Goal: Task Accomplishment & Management: Manage account settings

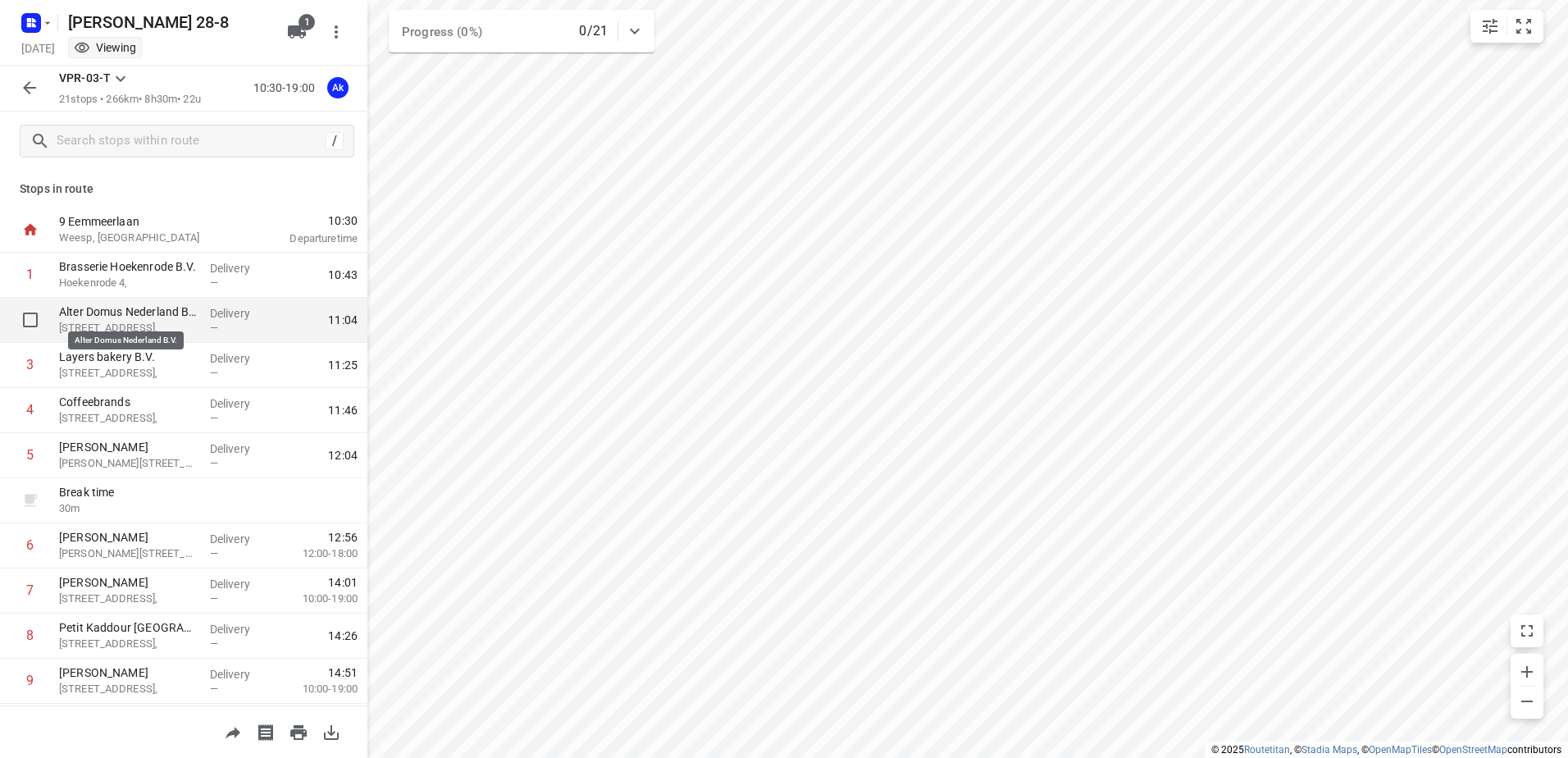
click at [134, 320] on p "Alter Domus Nederland B.V." at bounding box center [128, 312] width 138 height 16
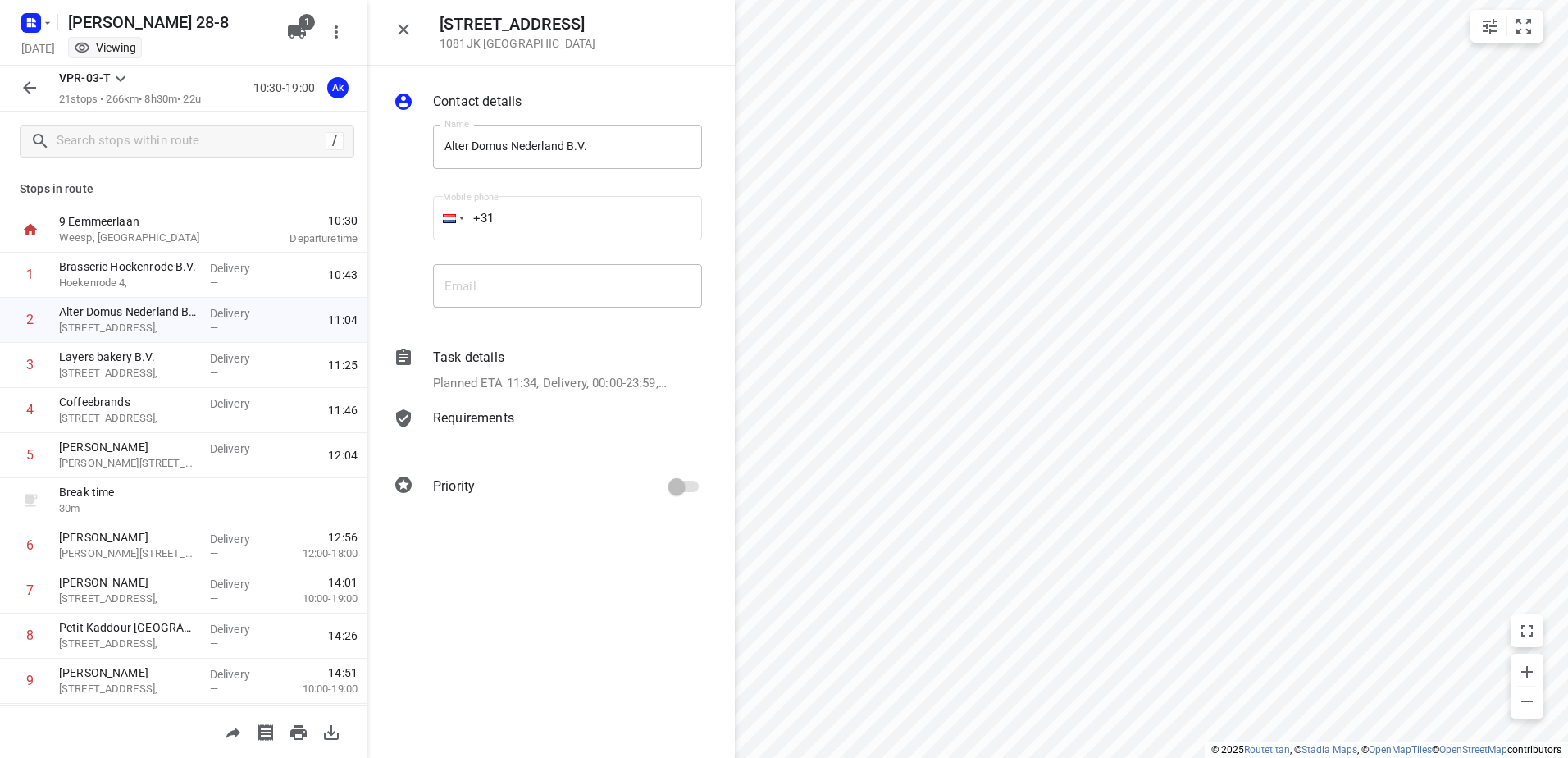
click at [24, 97] on icon "button" at bounding box center [29, 88] width 20 height 20
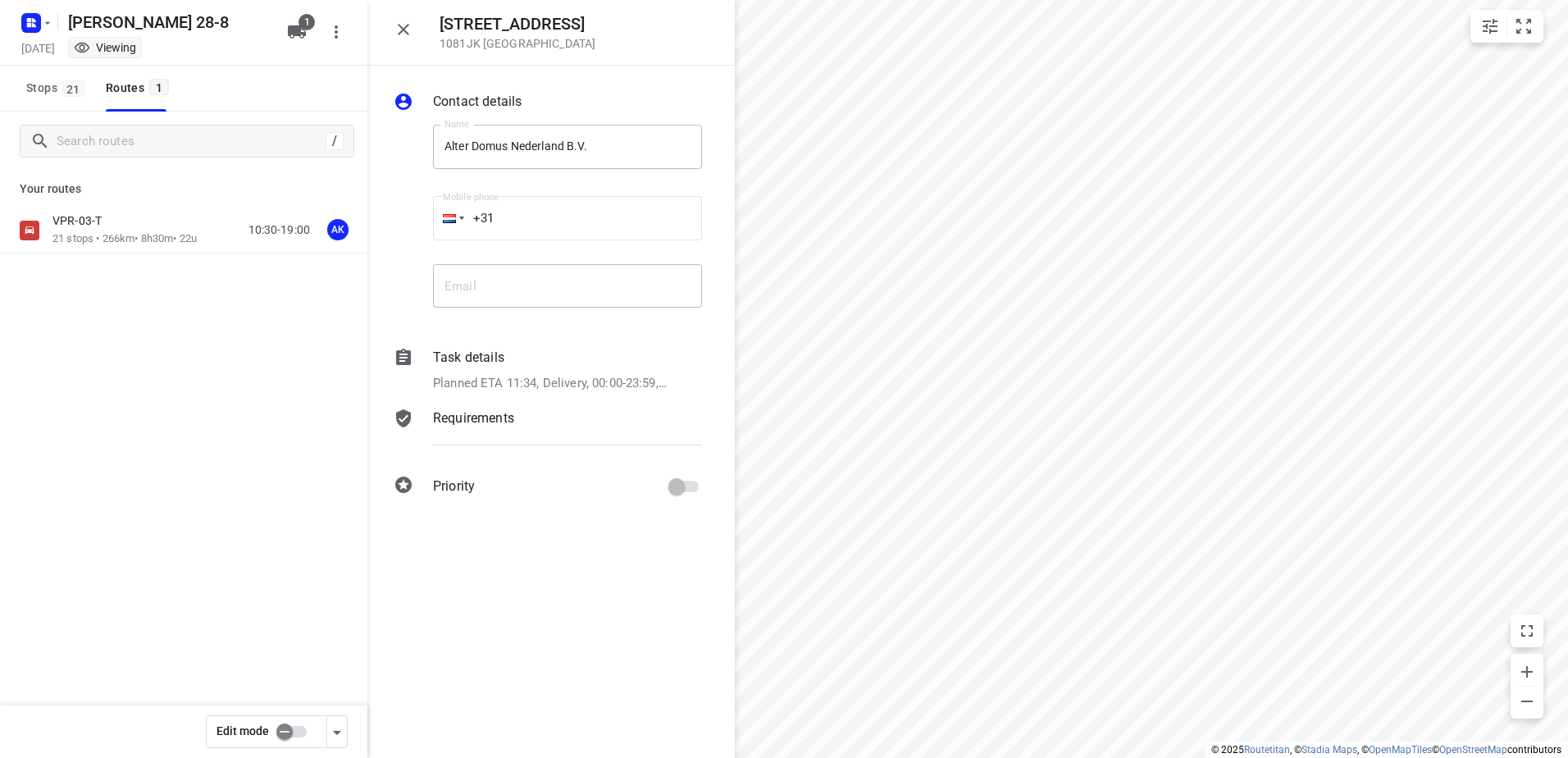
click at [295, 725] on input "checkbox" at bounding box center [284, 731] width 93 height 31
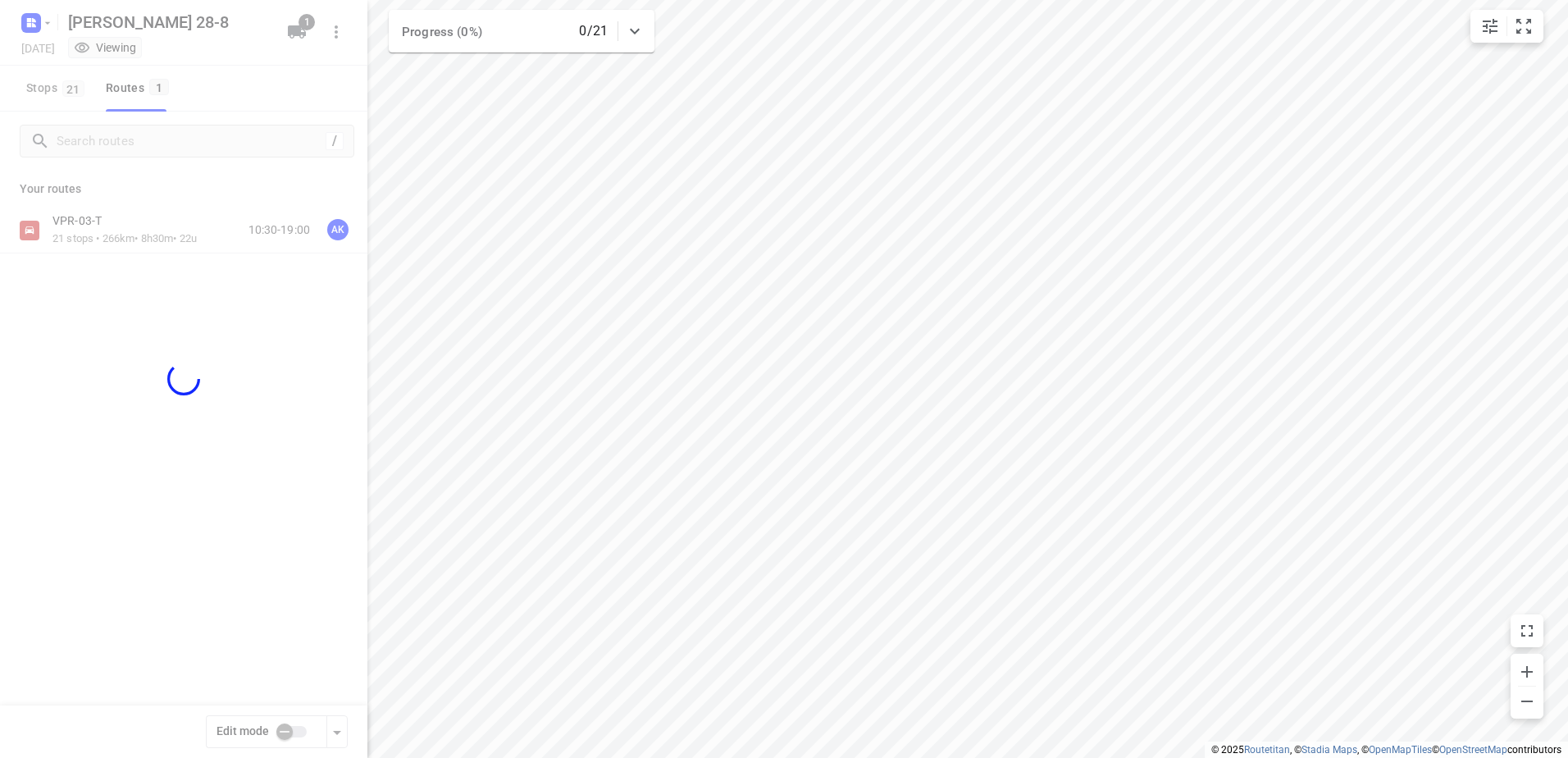
checkbox input "true"
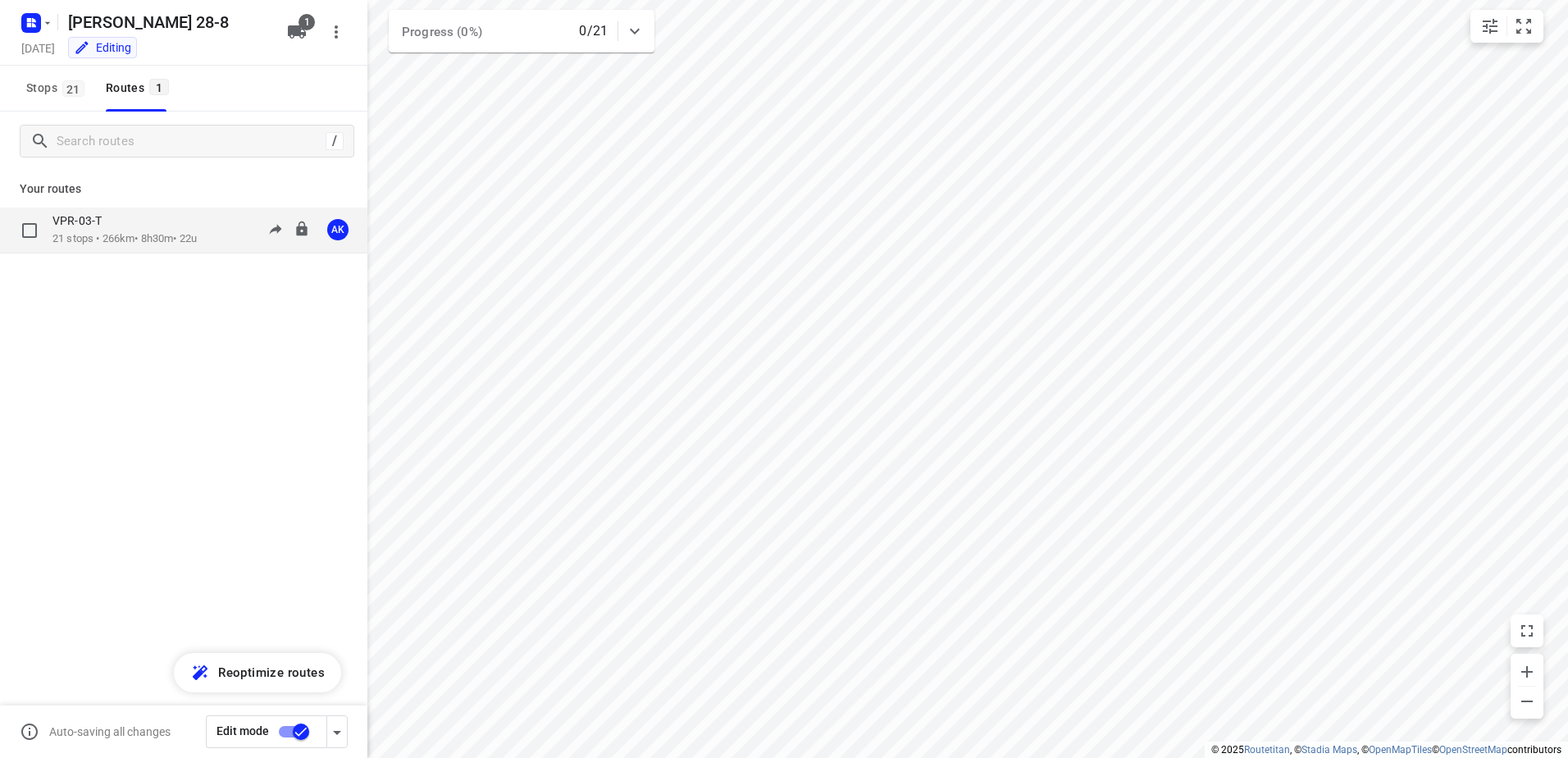
click at [97, 233] on p "21 stops • 266km • 8h30m • 22u" at bounding box center [124, 240] width 145 height 16
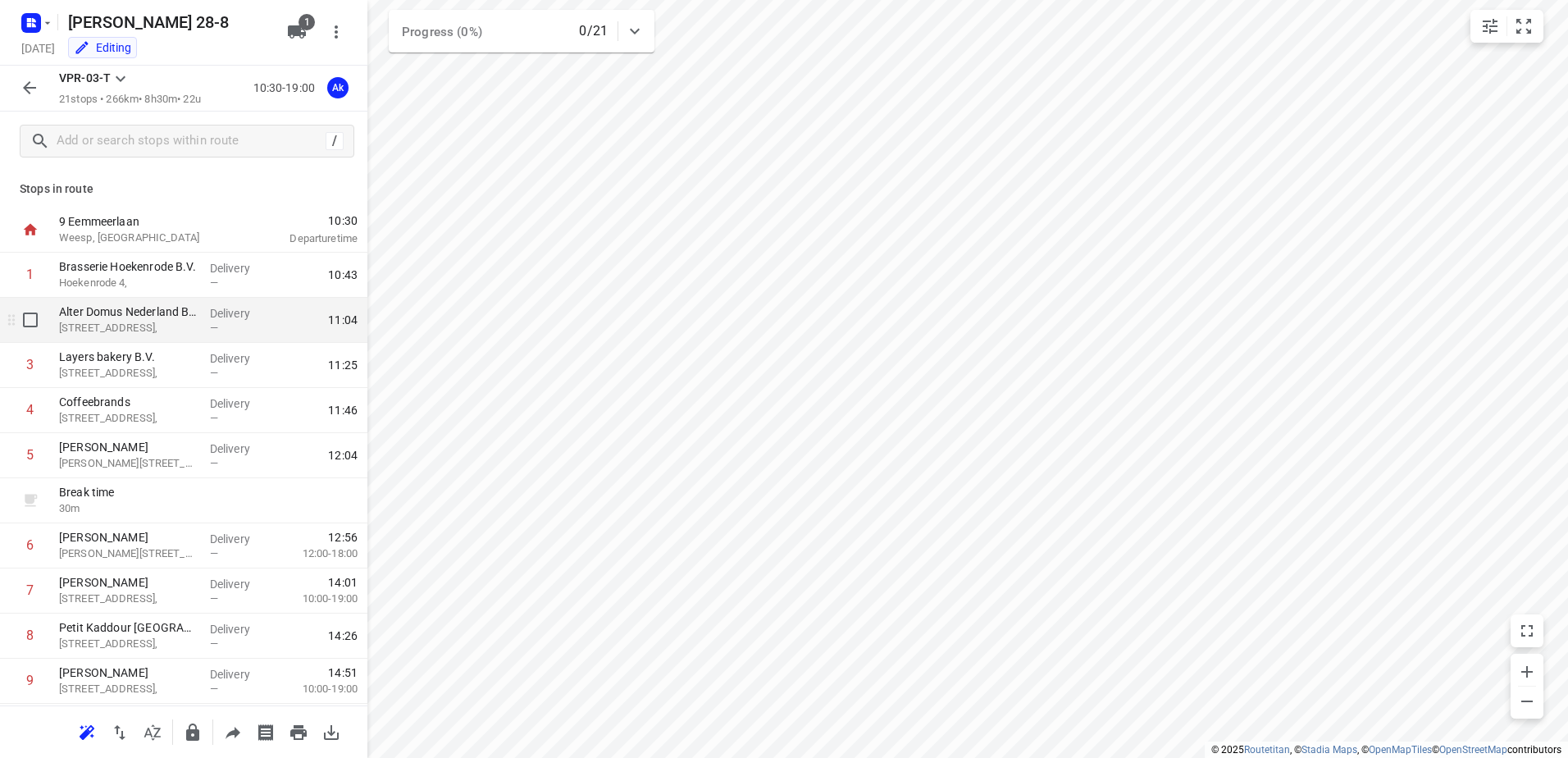
click at [114, 325] on p "[STREET_ADDRESS]," at bounding box center [128, 328] width 138 height 16
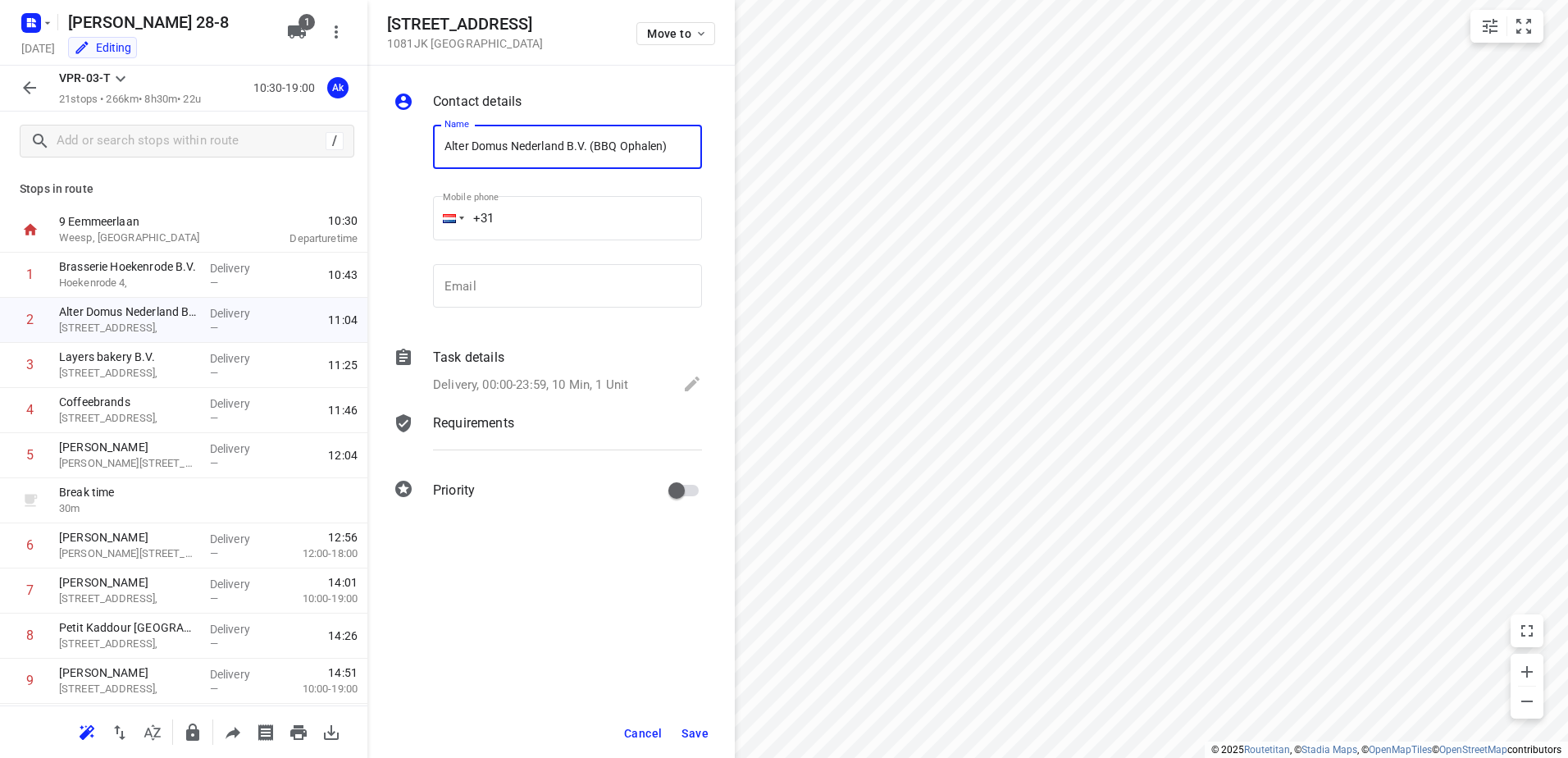
type input "Alter Domus Nederland B.V. (BBQ Ophalen)"
click at [699, 735] on span "Save" at bounding box center [695, 733] width 28 height 13
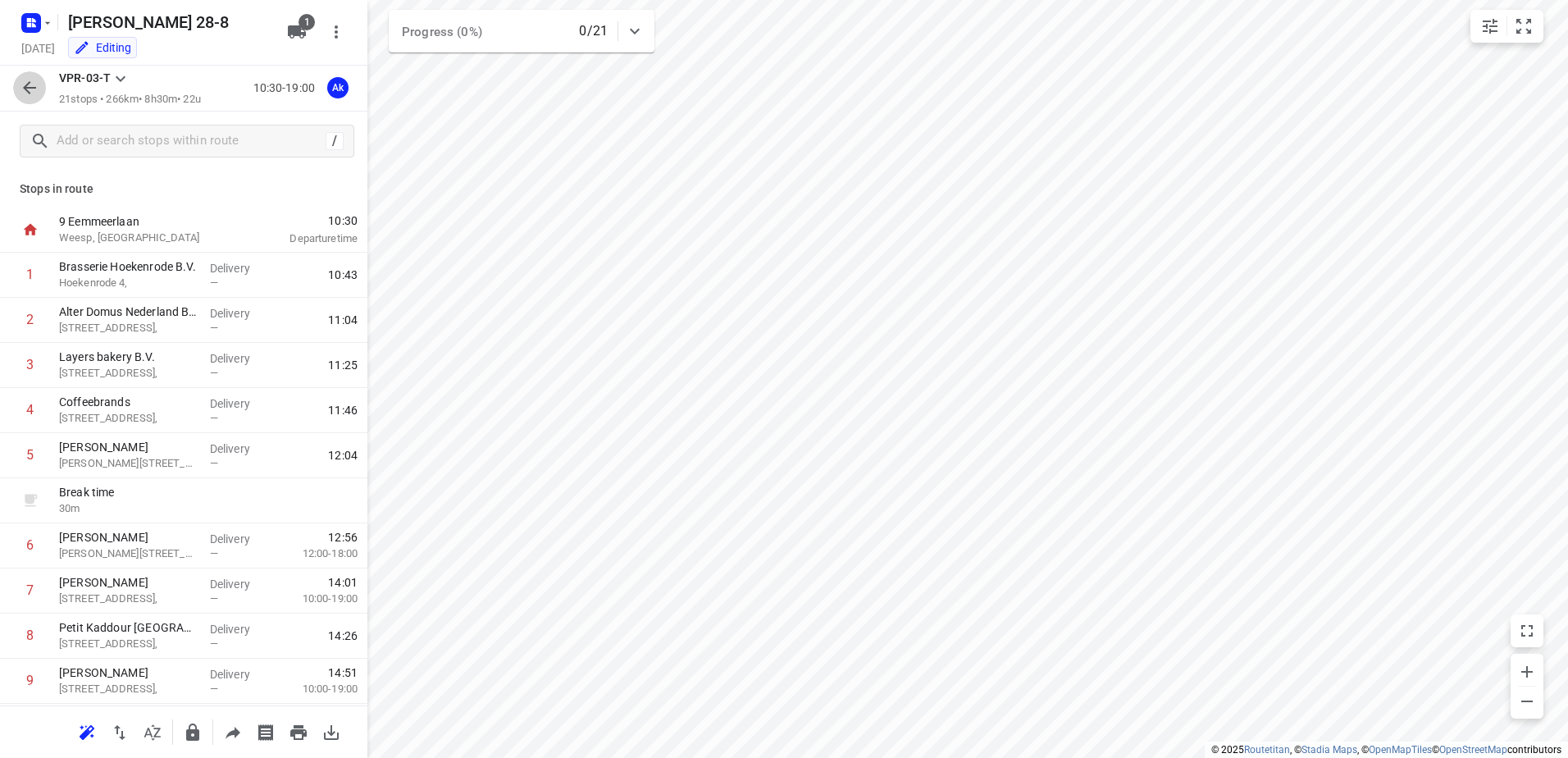
click at [34, 86] on icon "button" at bounding box center [29, 88] width 20 height 20
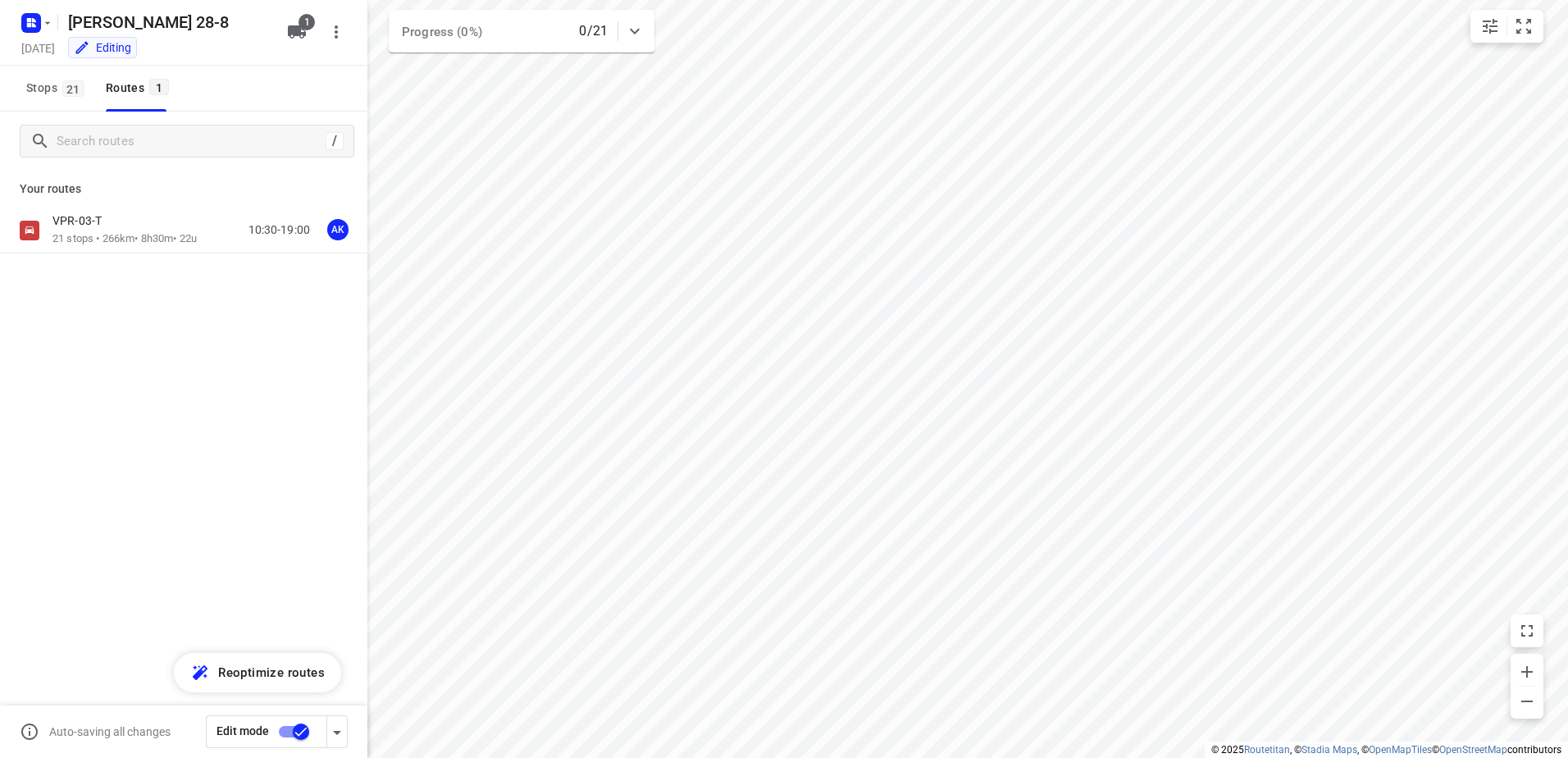
click at [286, 731] on input "checkbox" at bounding box center [301, 731] width 93 height 31
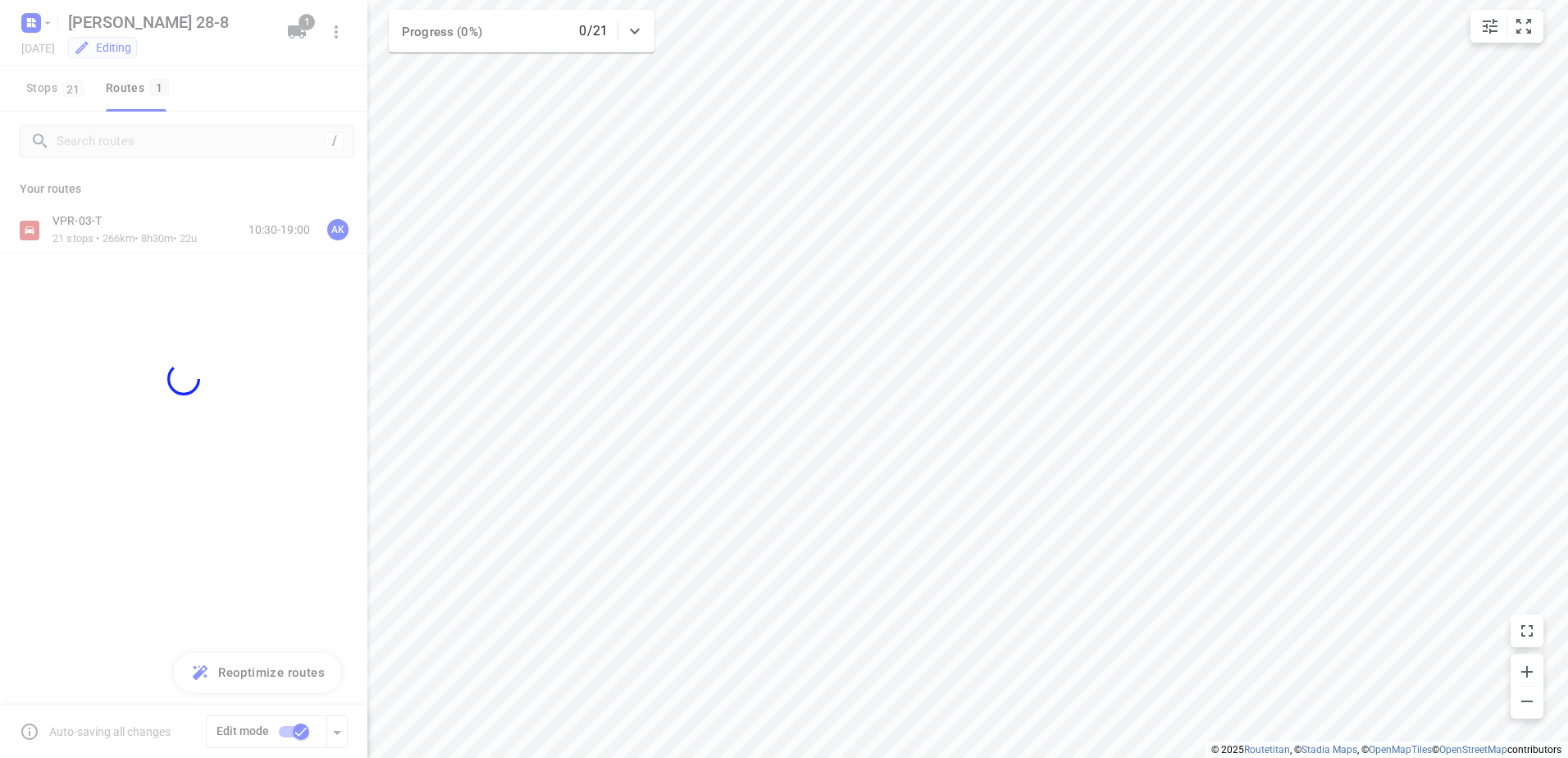
checkbox input "false"
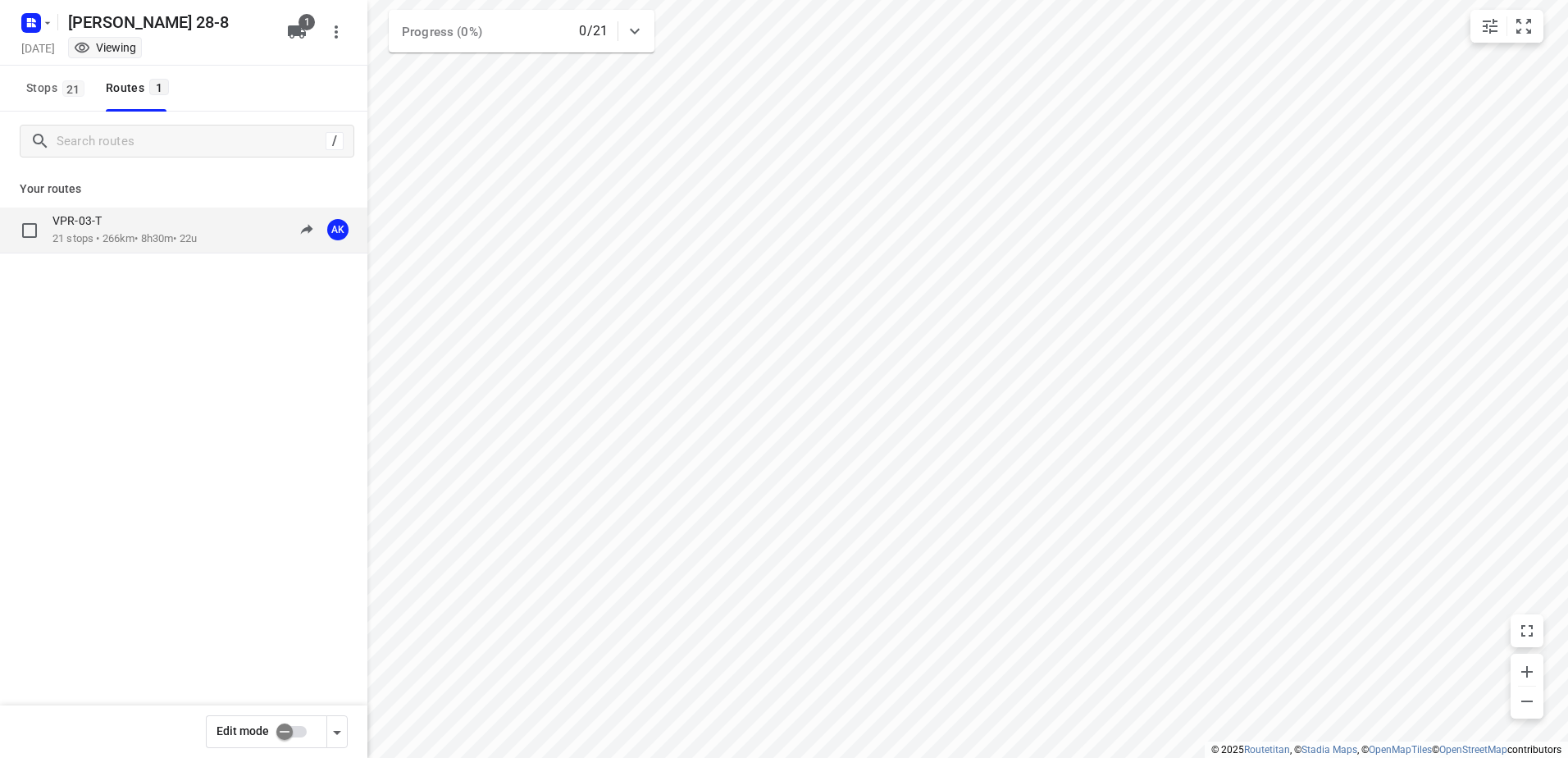
click at [86, 221] on p "VPR-03-T" at bounding box center [82, 220] width 59 height 15
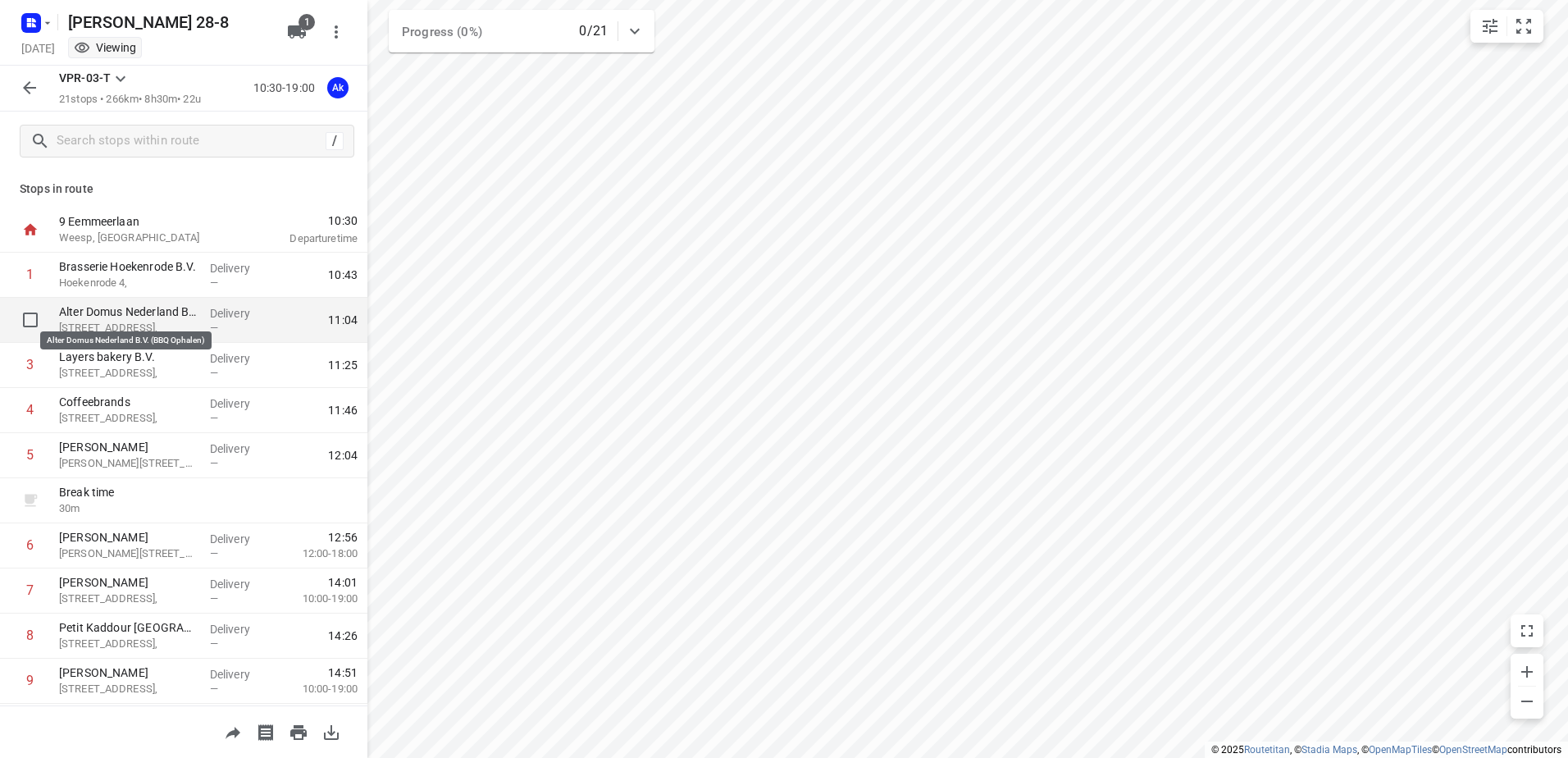
click at [127, 304] on p "Alter Domus Nederland B.V. (BBQ Ophalen)" at bounding box center [128, 312] width 138 height 16
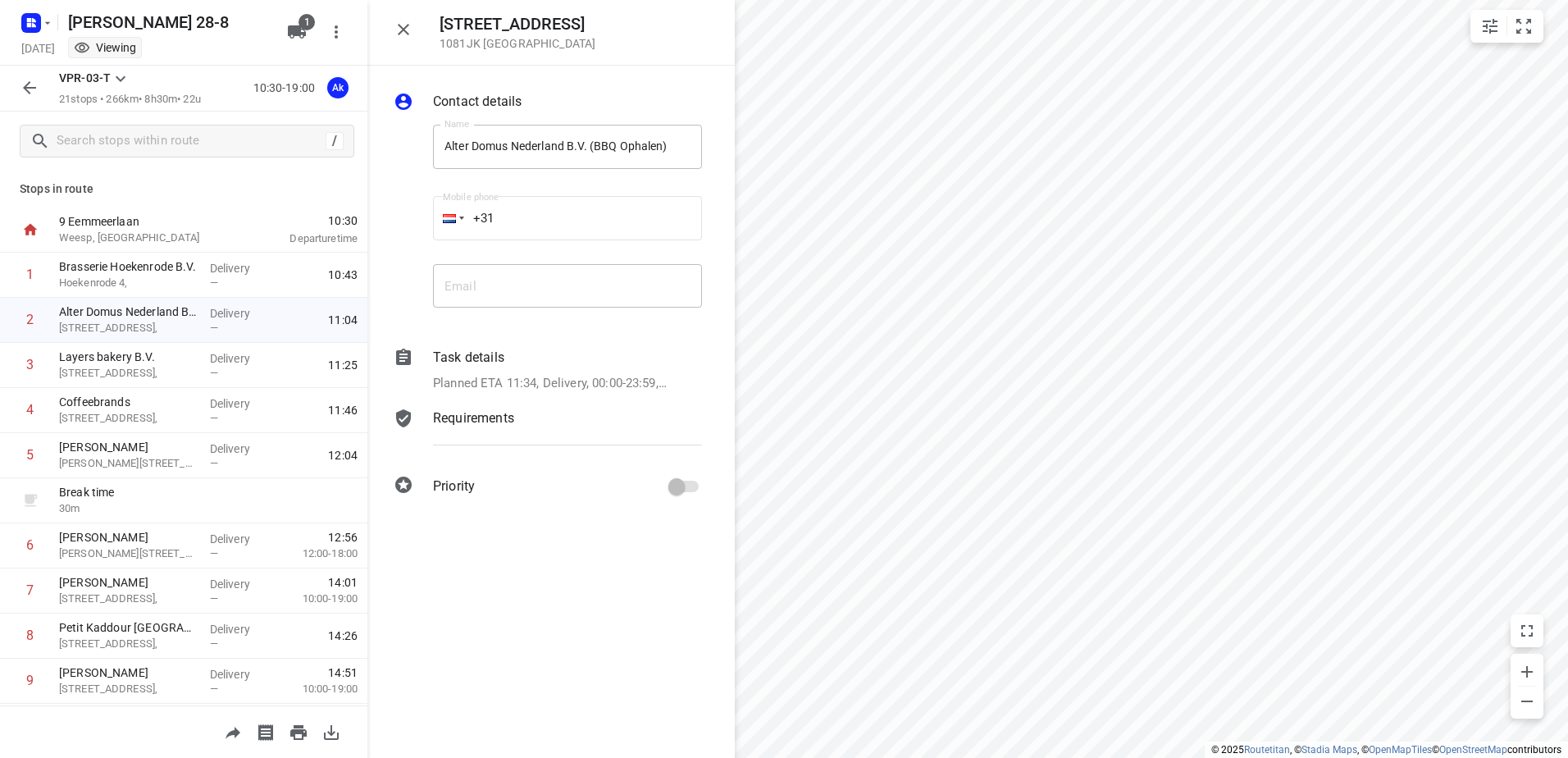
click at [406, 30] on icon "button" at bounding box center [403, 29] width 12 height 12
